Goal: Transaction & Acquisition: Purchase product/service

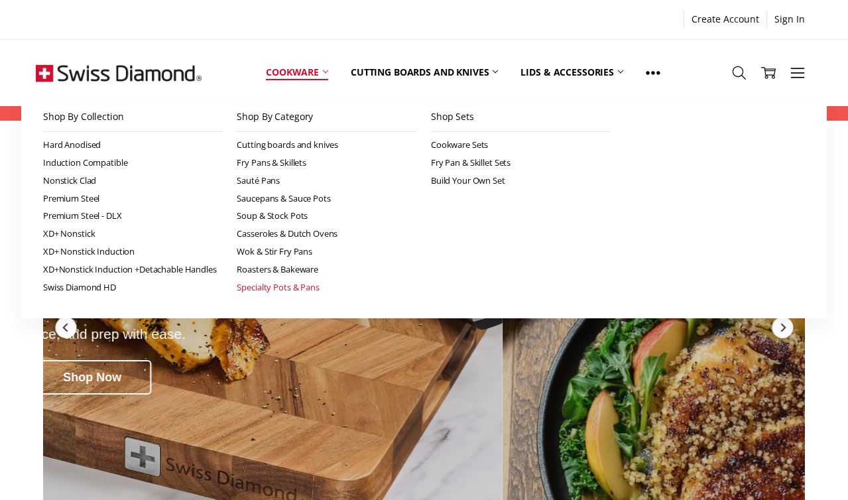
click at [310, 284] on link "Specialty Pots & Pans" at bounding box center [327, 287] width 180 height 18
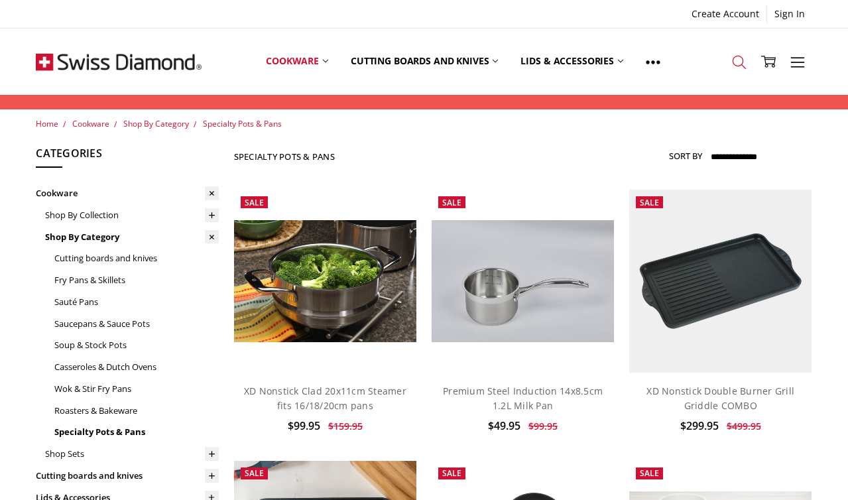
click at [733, 67] on icon at bounding box center [739, 62] width 15 height 15
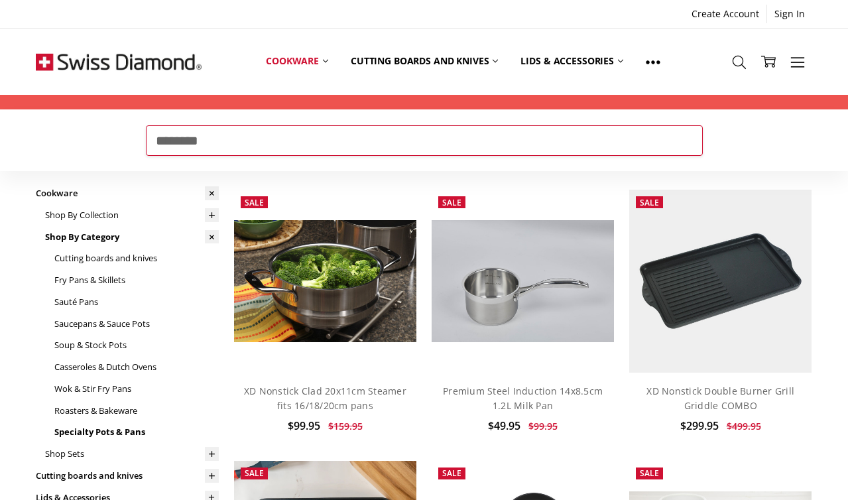
type input "********"
